Goal: Task Accomplishment & Management: Complete application form

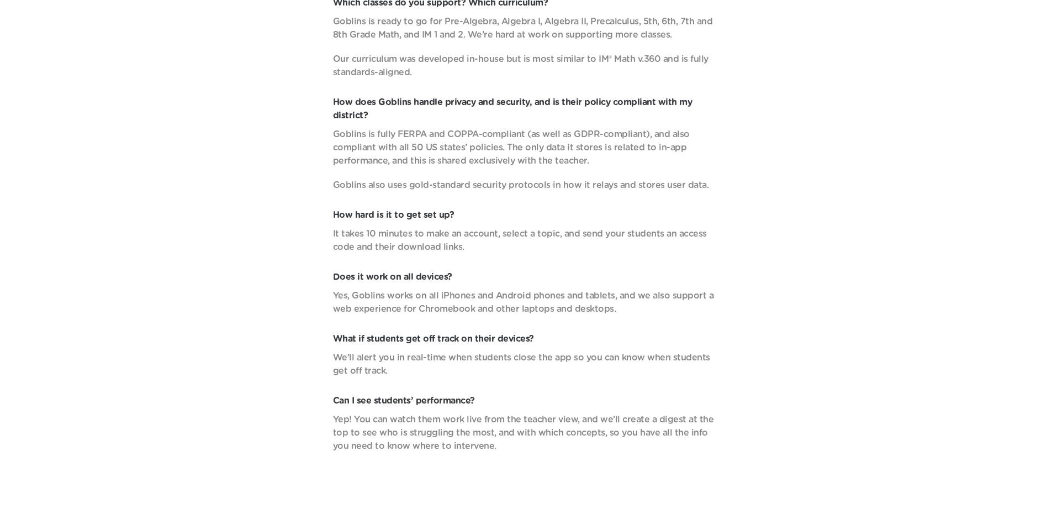
scroll to position [4218, 0]
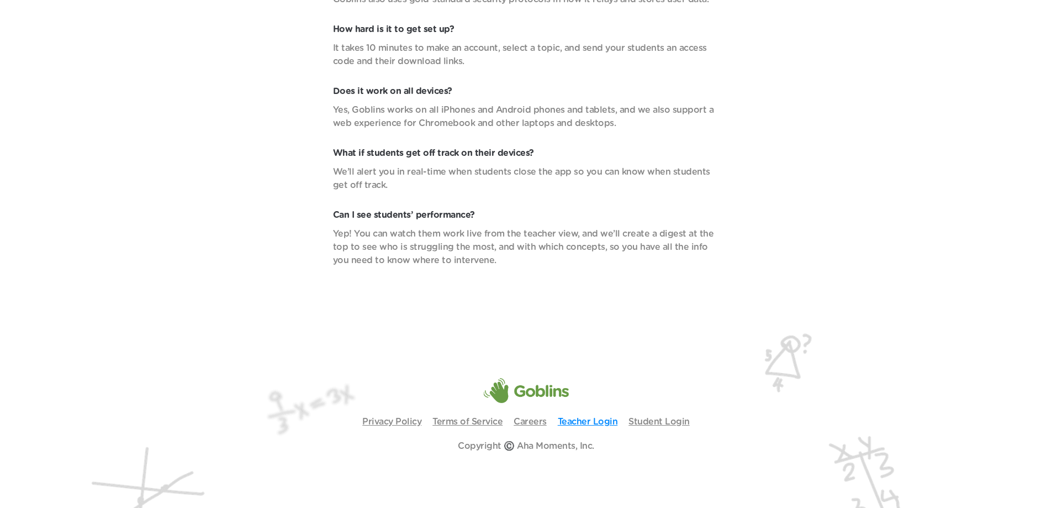
click at [595, 422] on link "Teacher Login" at bounding box center [588, 421] width 60 height 9
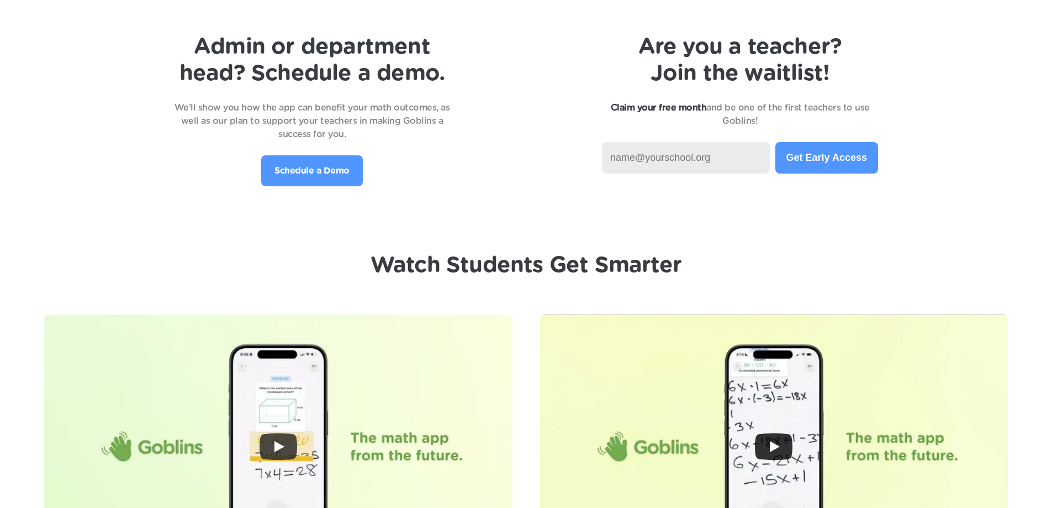
scroll to position [2285, 0]
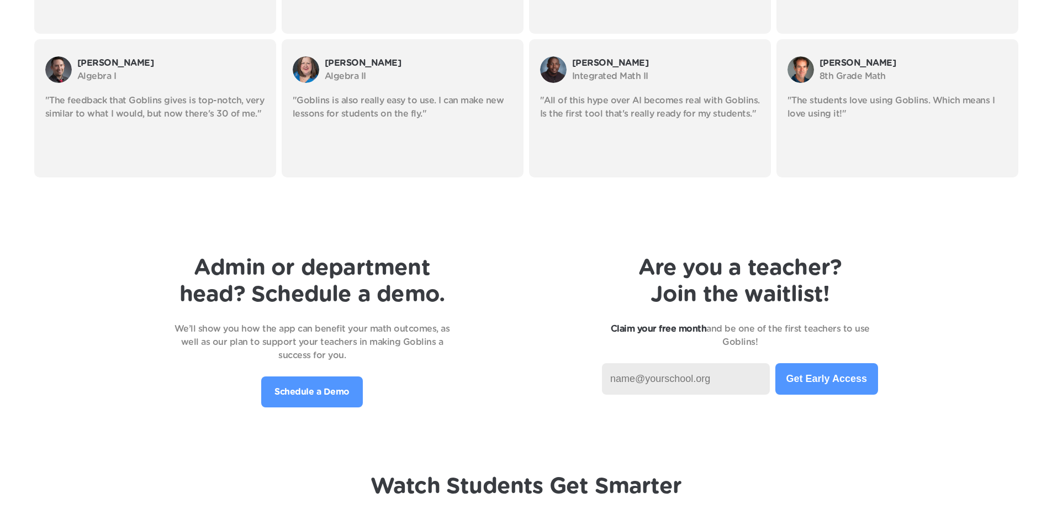
click at [647, 386] on input at bounding box center [686, 378] width 168 height 31
type input "[EMAIL_ADDRESS][DOMAIN_NAME]"
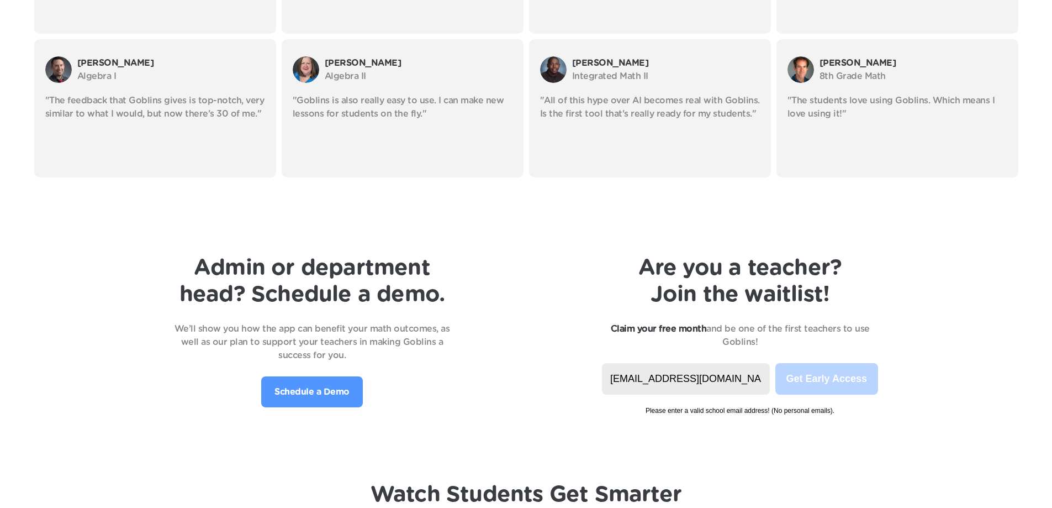
click at [762, 381] on input "[EMAIL_ADDRESS][DOMAIN_NAME]" at bounding box center [686, 378] width 168 height 31
click at [778, 398] on span "Please enter a valid school email address! (No personal emails)." at bounding box center [740, 404] width 276 height 21
click at [771, 415] on span "Please enter a valid school email address! (No personal emails)." at bounding box center [740, 404] width 276 height 21
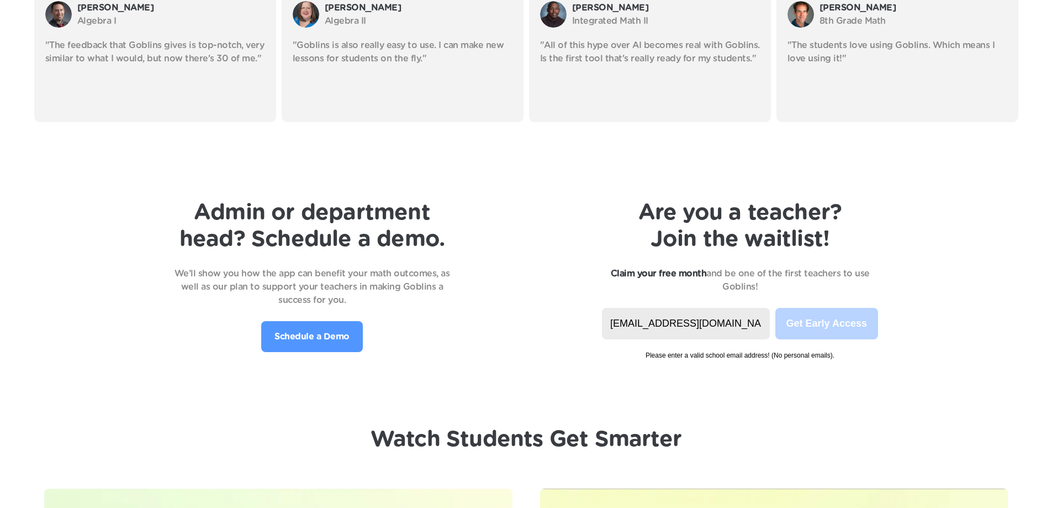
click at [737, 324] on input "[EMAIL_ADDRESS][DOMAIN_NAME]" at bounding box center [686, 323] width 168 height 31
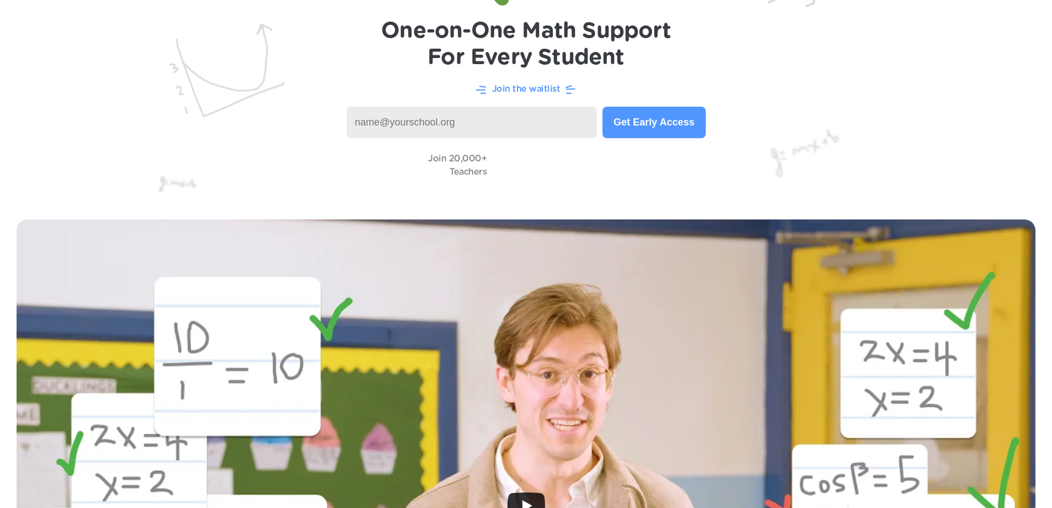
scroll to position [0, 0]
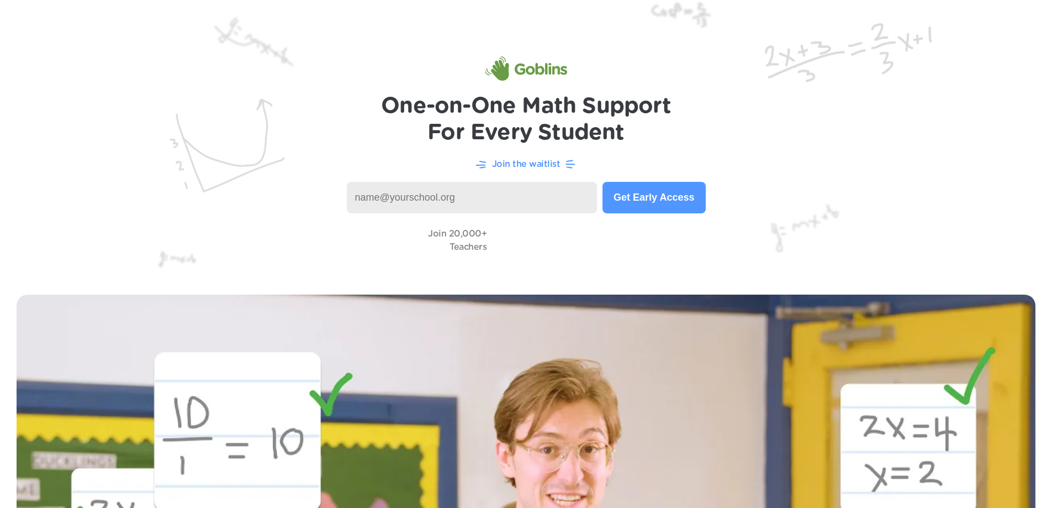
click at [458, 198] on input at bounding box center [472, 197] width 251 height 31
type input "[EMAIL_ADDRESS][DOMAIN_NAME]"
click at [670, 201] on button "Get Early Access" at bounding box center [654, 197] width 103 height 31
